Goal: Transaction & Acquisition: Purchase product/service

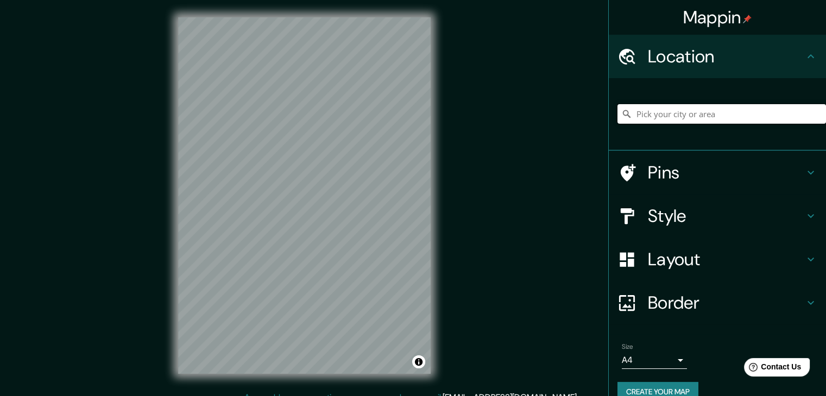
click at [664, 112] on input "Pick your city or area" at bounding box center [721, 114] width 208 height 20
type input "T"
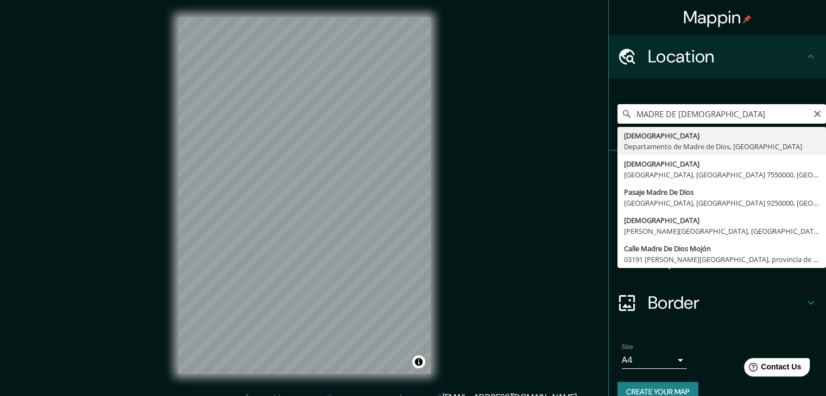
type input "[DEMOGRAPHIC_DATA], Departamento de [DEMOGRAPHIC_DATA], [GEOGRAPHIC_DATA]"
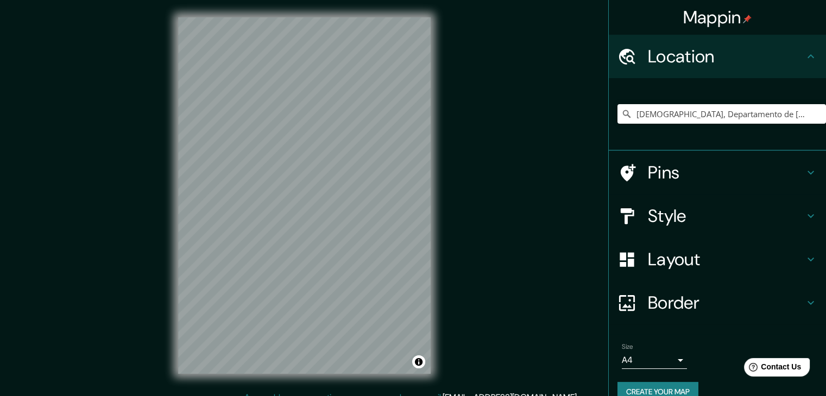
click at [669, 218] on h4 "Style" at bounding box center [725, 216] width 156 height 22
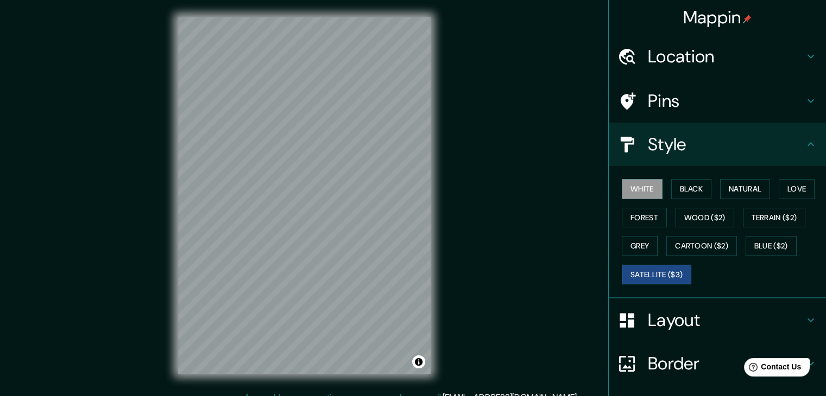
click at [660, 274] on button "Satellite ($3)" at bounding box center [655, 275] width 69 height 20
click at [145, 191] on div "Mappin Location [GEOGRAPHIC_DATA], [GEOGRAPHIC_DATA], [GEOGRAPHIC_DATA] Pins St…" at bounding box center [413, 204] width 826 height 409
click at [633, 191] on button "White" at bounding box center [641, 189] width 41 height 20
click at [725, 186] on button "Natural" at bounding box center [745, 189] width 50 height 20
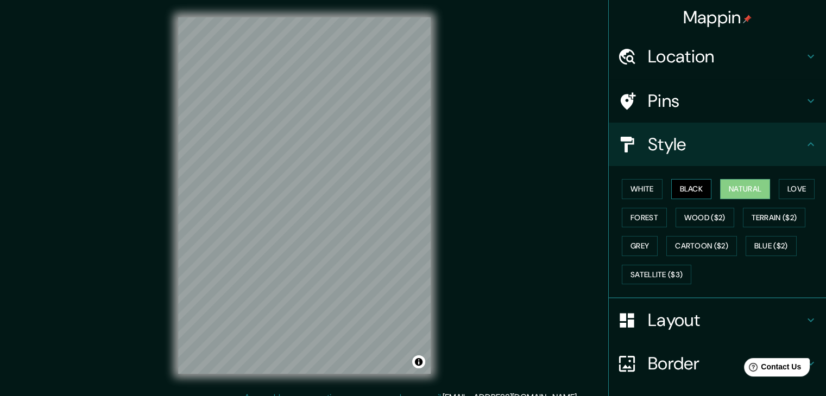
click at [690, 191] on button "Black" at bounding box center [691, 189] width 41 height 20
click at [807, 185] on button "Love" at bounding box center [796, 189] width 36 height 20
drag, startPoint x: 641, startPoint y: 220, endPoint x: 664, endPoint y: 218, distance: 23.0
click at [641, 220] on button "Forest" at bounding box center [643, 218] width 45 height 20
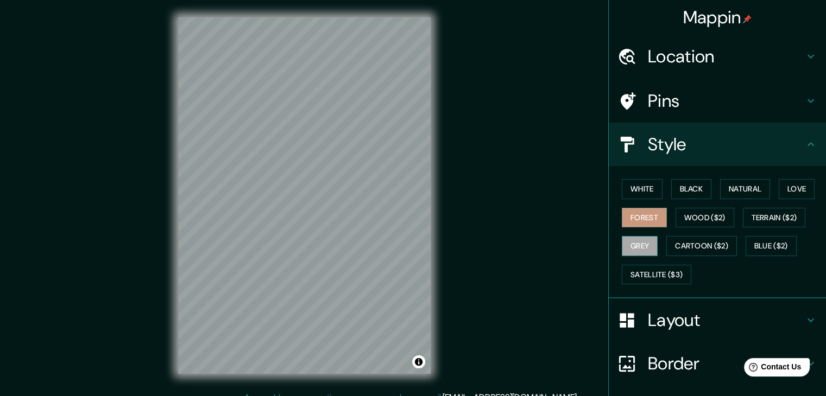
click at [625, 241] on button "Grey" at bounding box center [639, 246] width 36 height 20
click at [640, 186] on button "White" at bounding box center [641, 189] width 41 height 20
click at [347, 193] on div at bounding box center [349, 189] width 9 height 9
click at [347, 191] on div at bounding box center [346, 187] width 9 height 9
